Goal: Task Accomplishment & Management: Use online tool/utility

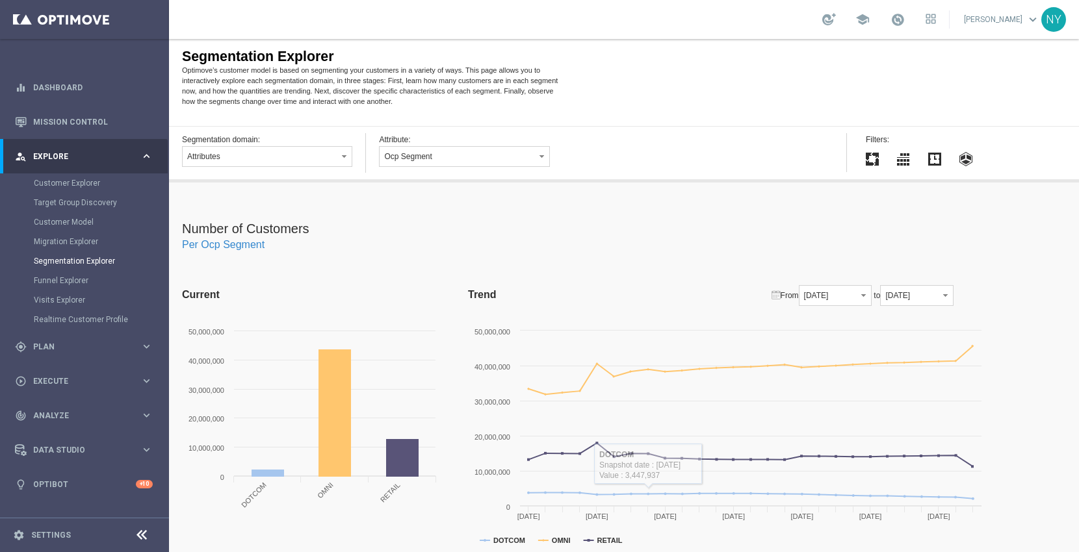
scroll to position [72, 0]
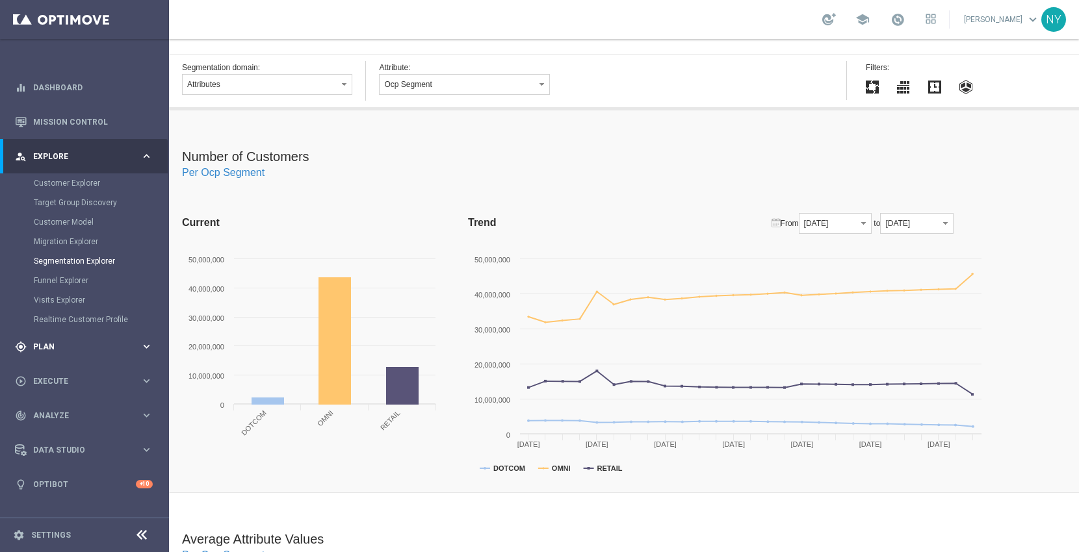
click at [53, 346] on span "Plan" at bounding box center [86, 347] width 107 height 8
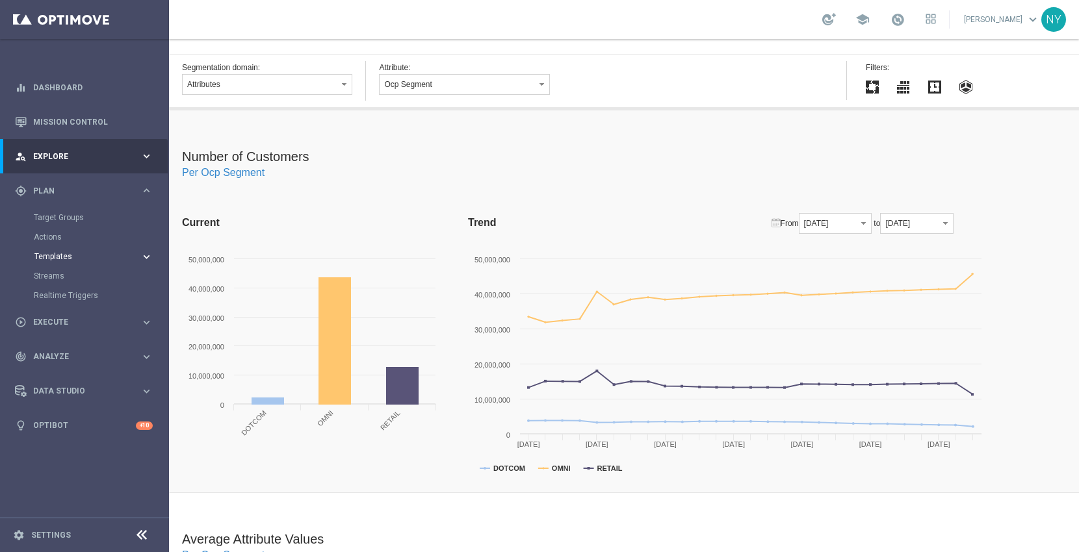
click at [47, 256] on span "Templates" at bounding box center [80, 257] width 93 height 8
click at [62, 274] on link "Optimail" at bounding box center [87, 276] width 95 height 10
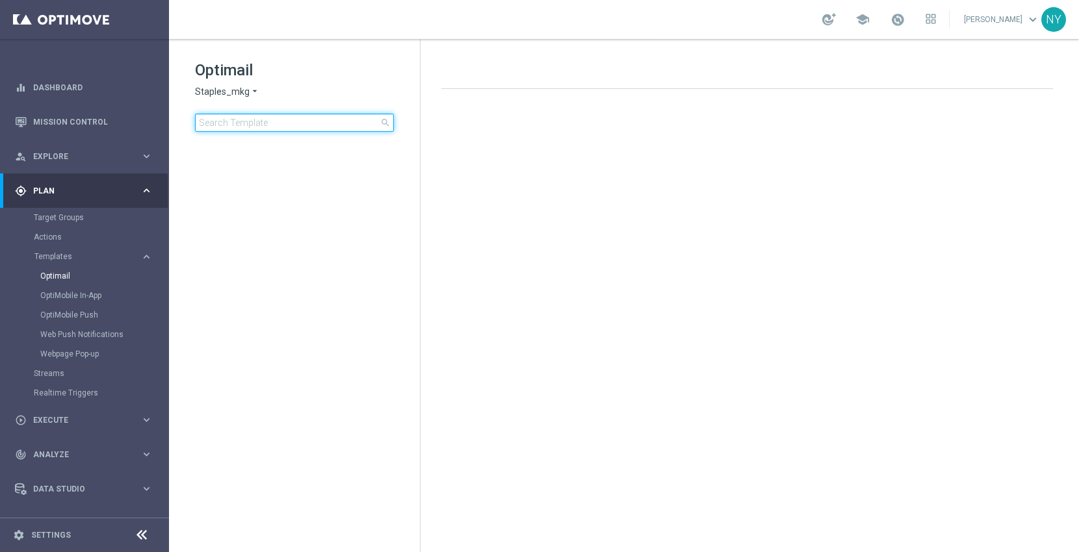
click at [261, 124] on input at bounding box center [294, 123] width 199 height 18
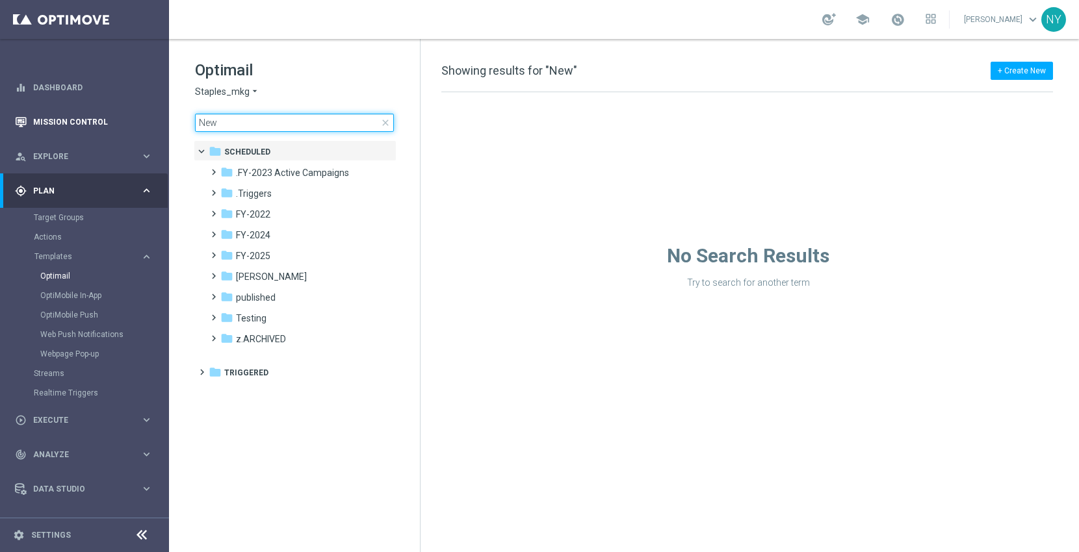
drag, startPoint x: 202, startPoint y: 123, endPoint x: 161, endPoint y: 123, distance: 40.9
click at [161, 123] on main "equalizer Dashboard Mission Control" at bounding box center [539, 276] width 1079 height 552
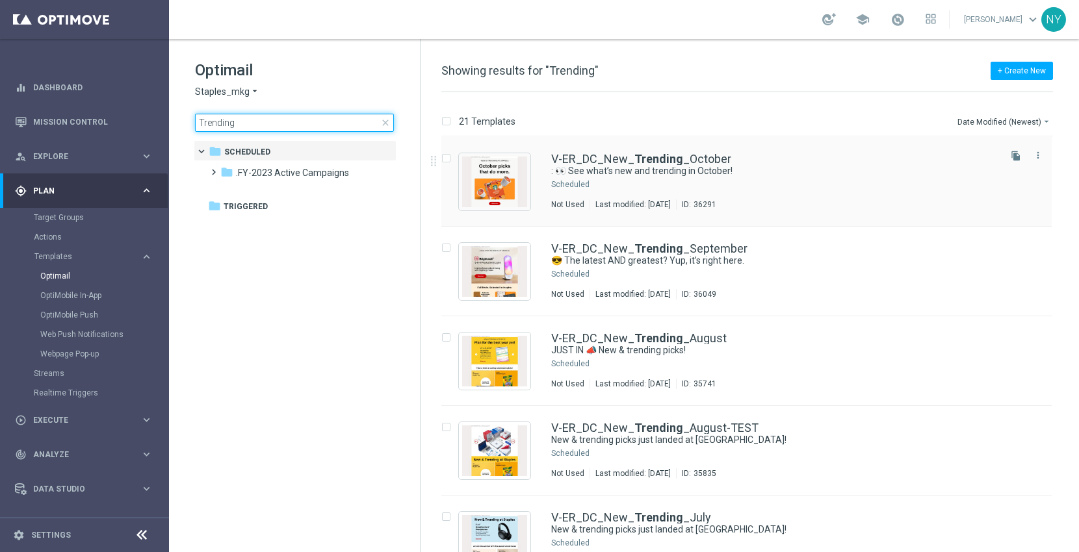
type input "Trending"
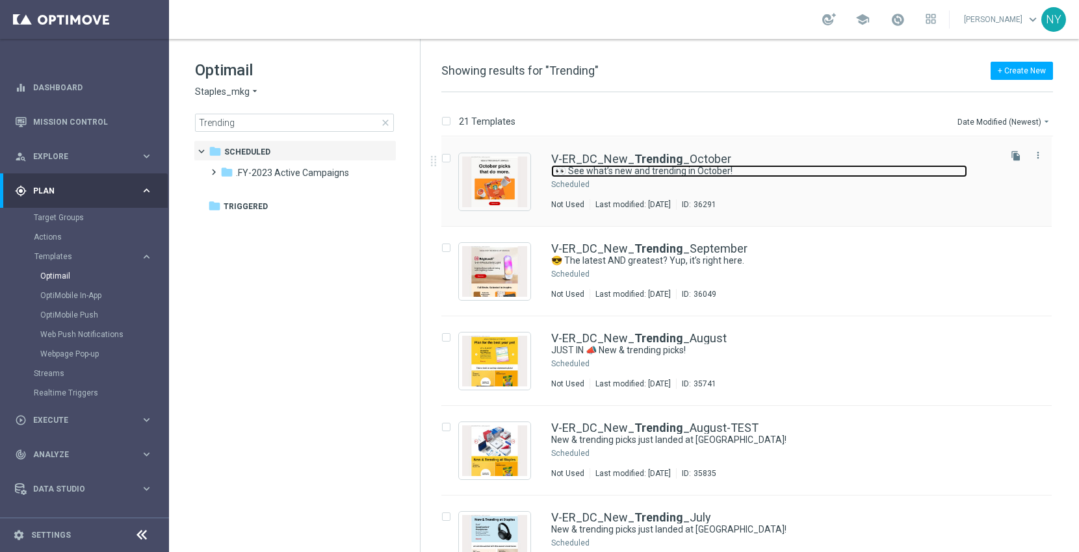
click at [648, 165] on link ": 👀 See what’s new and trending in October!" at bounding box center [759, 171] width 416 height 12
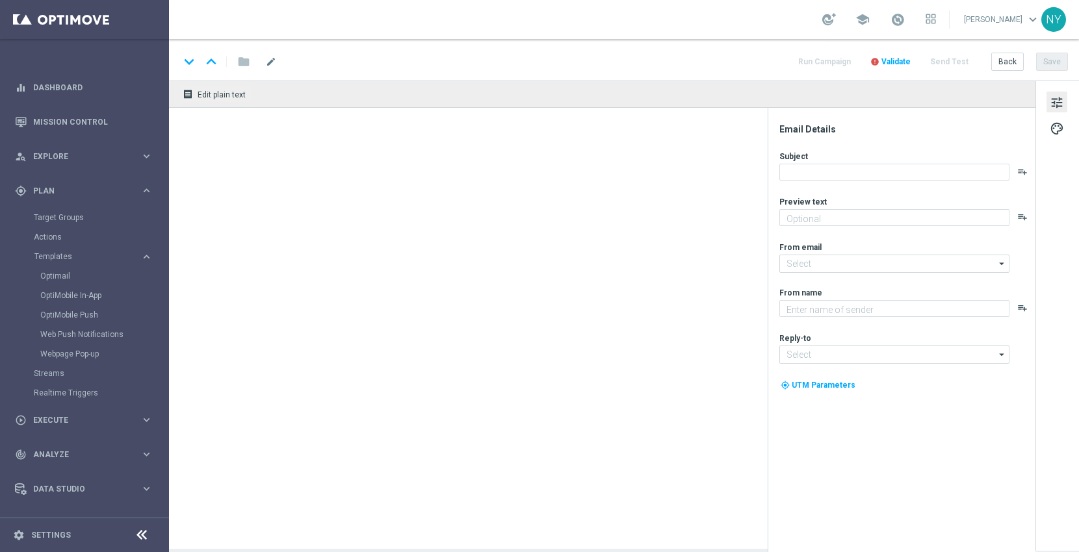
type textarea "Pumpkin spice and everything nice."
type input "[EMAIL_ADDRESS][DOMAIN_NAME]"
type textarea "Staples"
type input "[EMAIL_ADDRESS][DOMAIN_NAME]"
